Goal: Find specific page/section: Find specific page/section

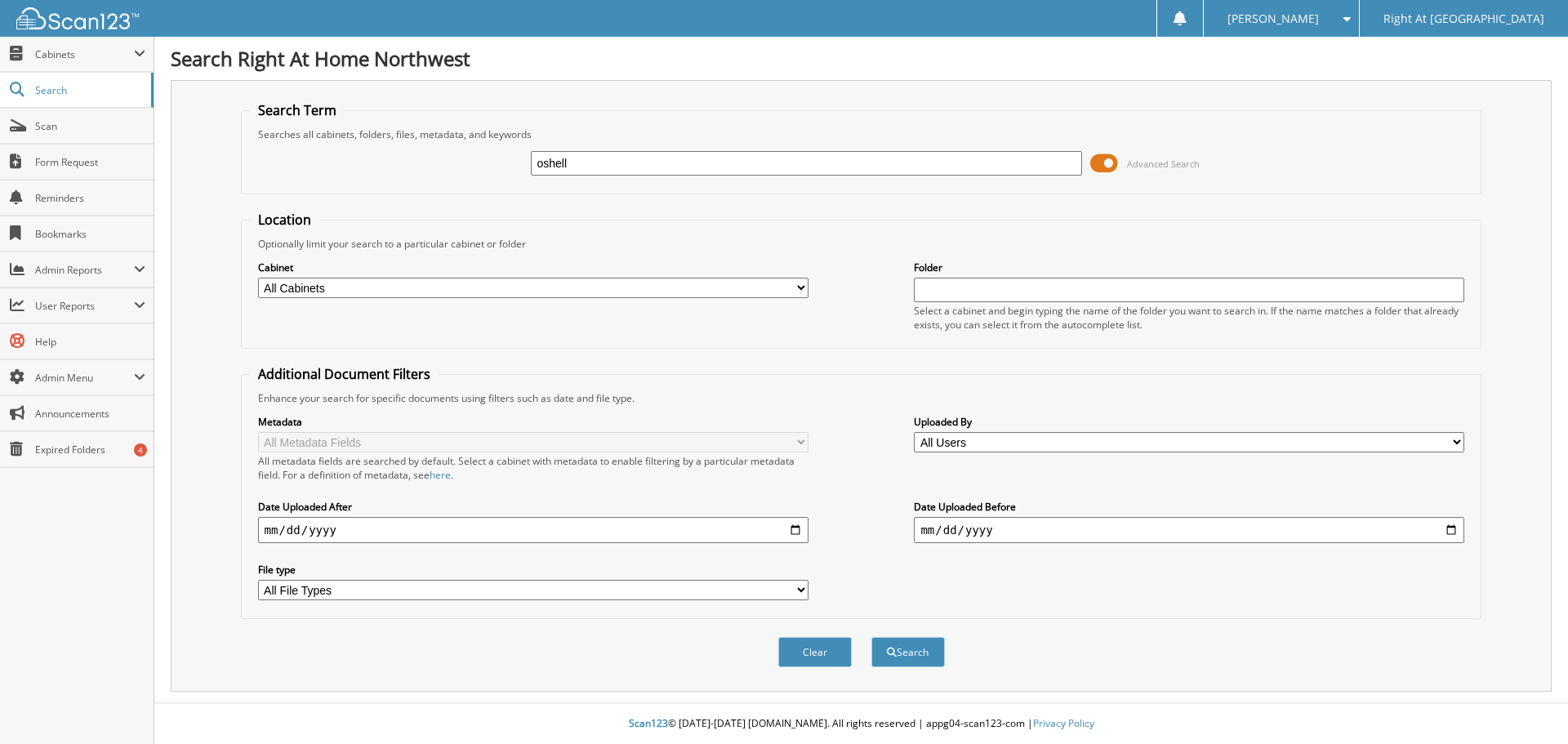
type input "oshell"
click at [871, 637] on button "Search" at bounding box center [908, 652] width 73 height 30
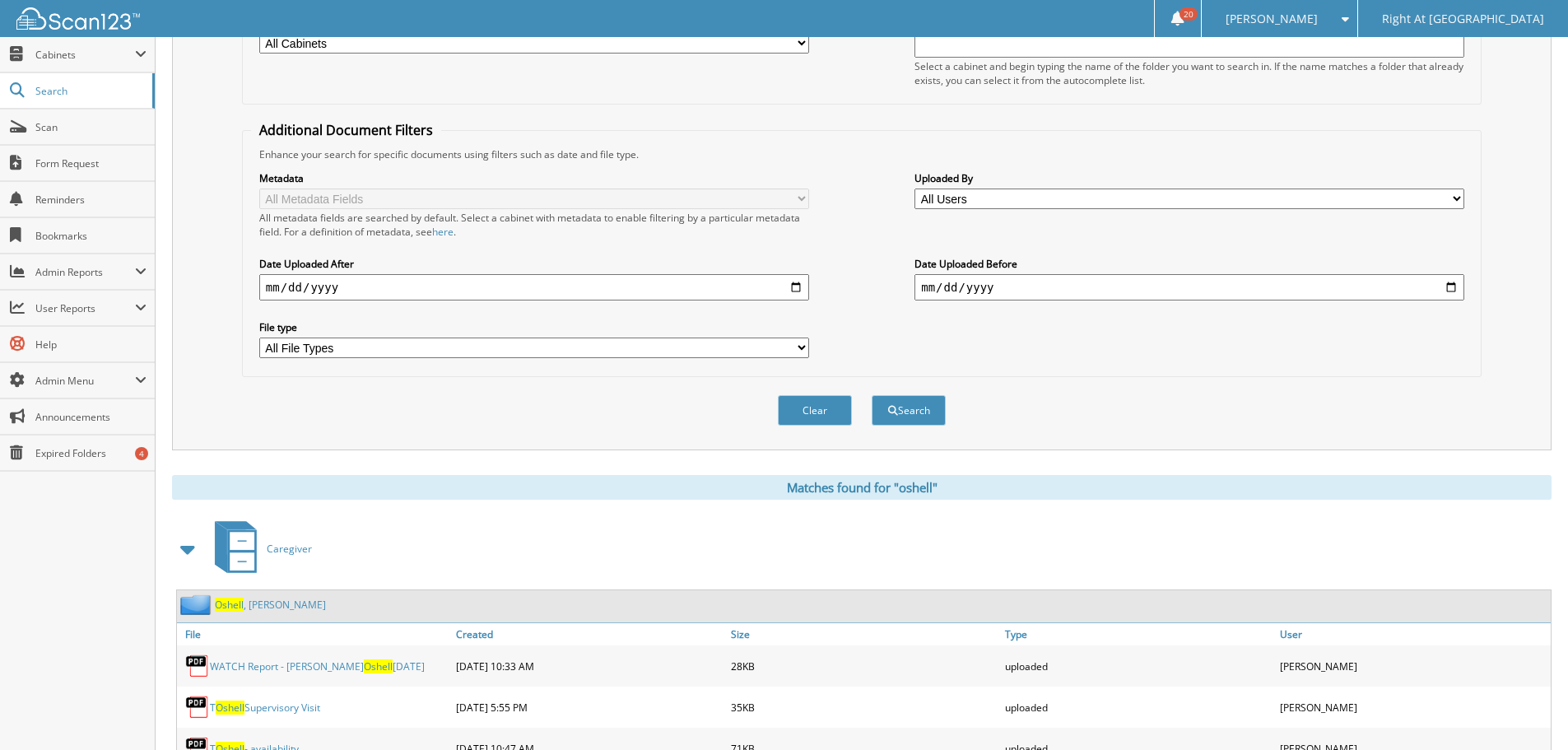
click at [233, 602] on span "Oshell" at bounding box center [229, 604] width 28 height 14
